Goal: Task Accomplishment & Management: Complete application form

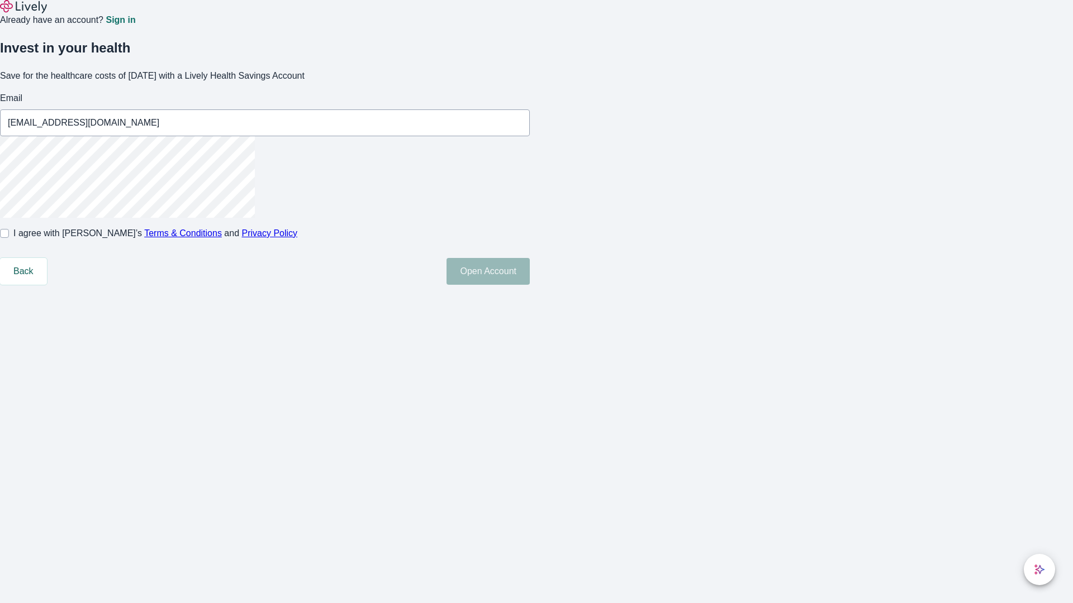
click at [9, 238] on input "I agree with Lively’s Terms & Conditions and Privacy Policy" at bounding box center [4, 233] width 9 height 9
checkbox input "true"
click at [530, 285] on button "Open Account" at bounding box center [487, 271] width 83 height 27
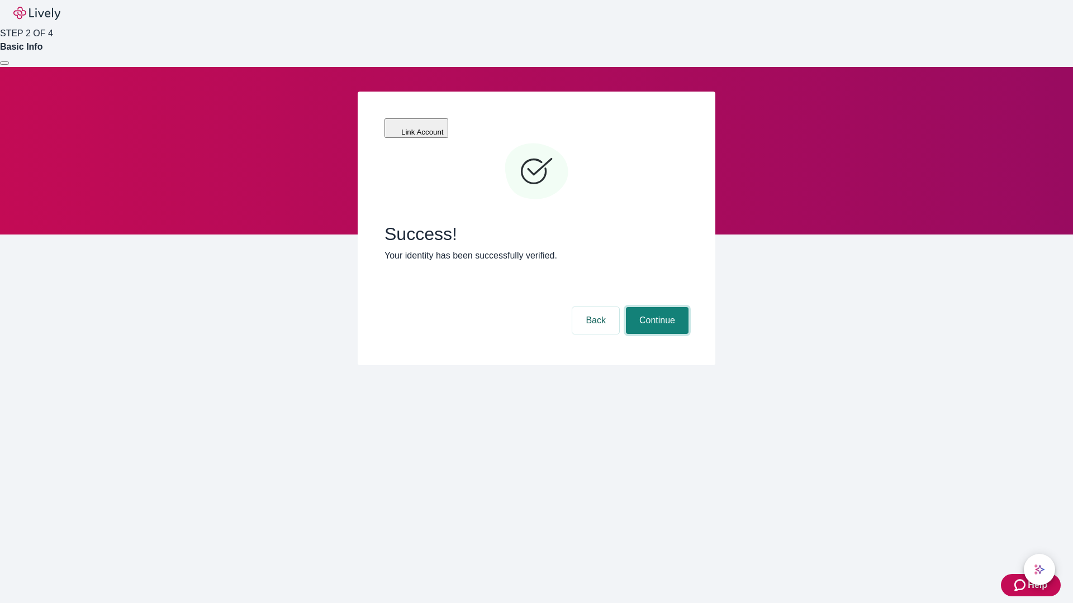
click at [655, 307] on button "Continue" at bounding box center [657, 320] width 63 height 27
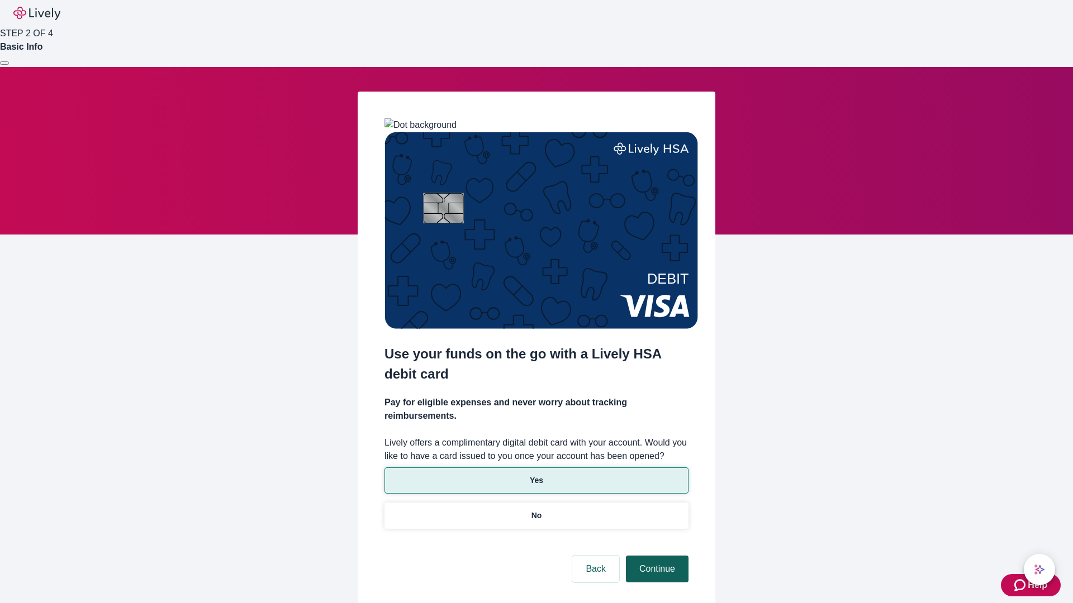
click at [536, 475] on p "Yes" at bounding box center [536, 481] width 13 height 12
click at [655, 556] on button "Continue" at bounding box center [657, 569] width 63 height 27
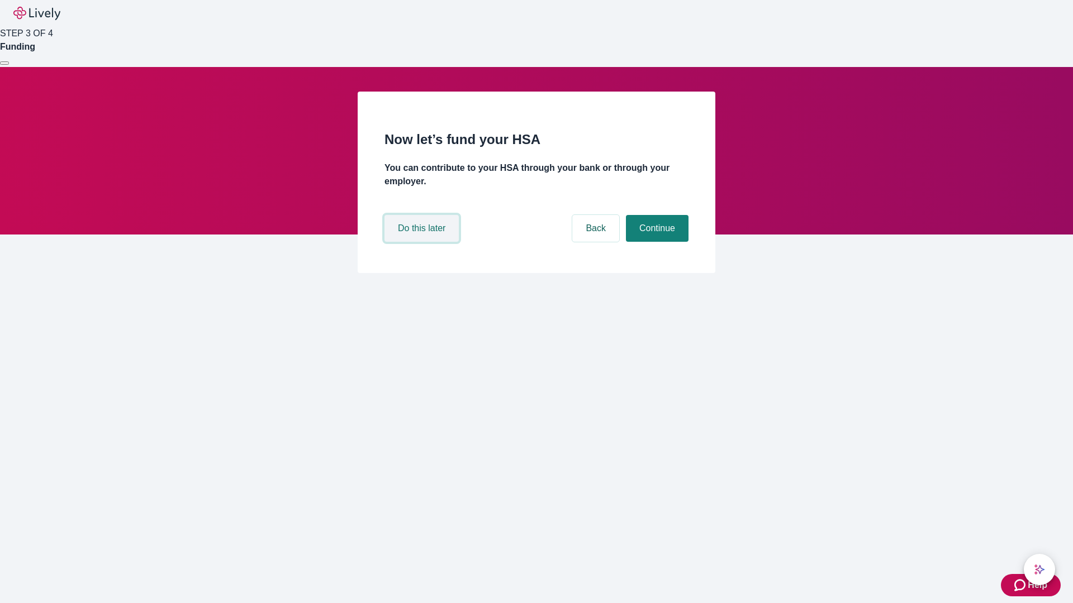
click at [423, 242] on button "Do this later" at bounding box center [421, 228] width 74 height 27
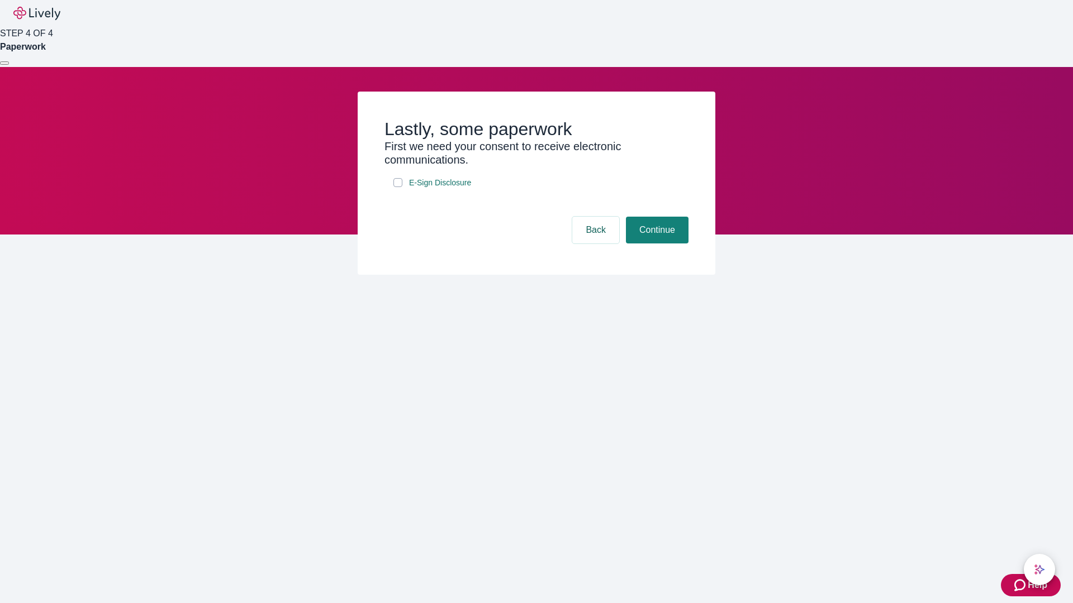
click at [398, 187] on input "E-Sign Disclosure" at bounding box center [397, 182] width 9 height 9
checkbox input "true"
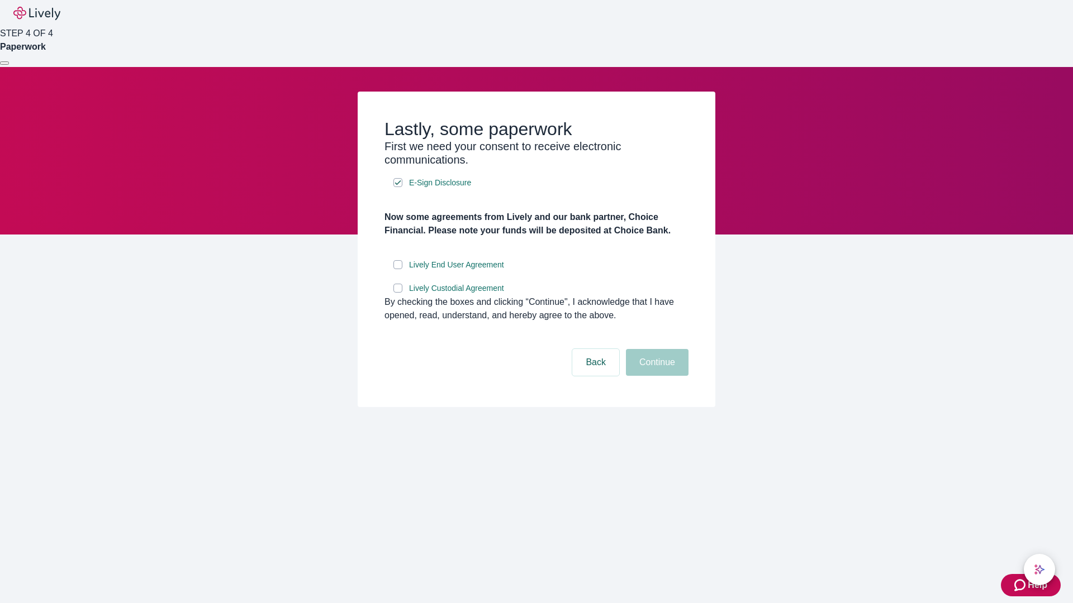
click at [398, 269] on input "Lively End User Agreement" at bounding box center [397, 264] width 9 height 9
checkbox input "true"
click at [398, 293] on input "Lively Custodial Agreement" at bounding box center [397, 288] width 9 height 9
checkbox input "true"
click at [655, 376] on button "Continue" at bounding box center [657, 362] width 63 height 27
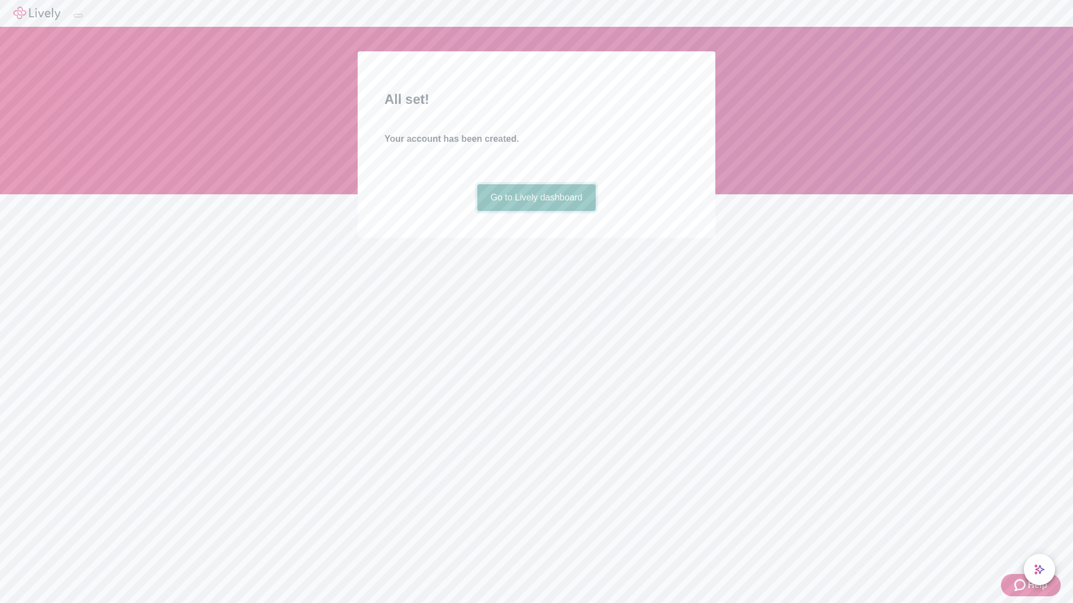
click at [536, 211] on link "Go to Lively dashboard" at bounding box center [536, 197] width 119 height 27
